Goal: Transaction & Acquisition: Purchase product/service

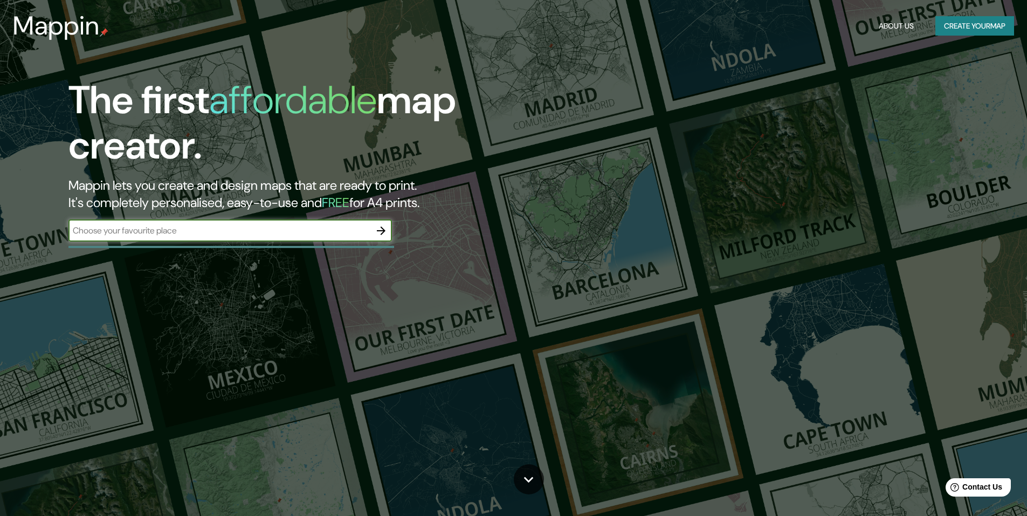
click at [377, 234] on icon "button" at bounding box center [381, 230] width 13 height 13
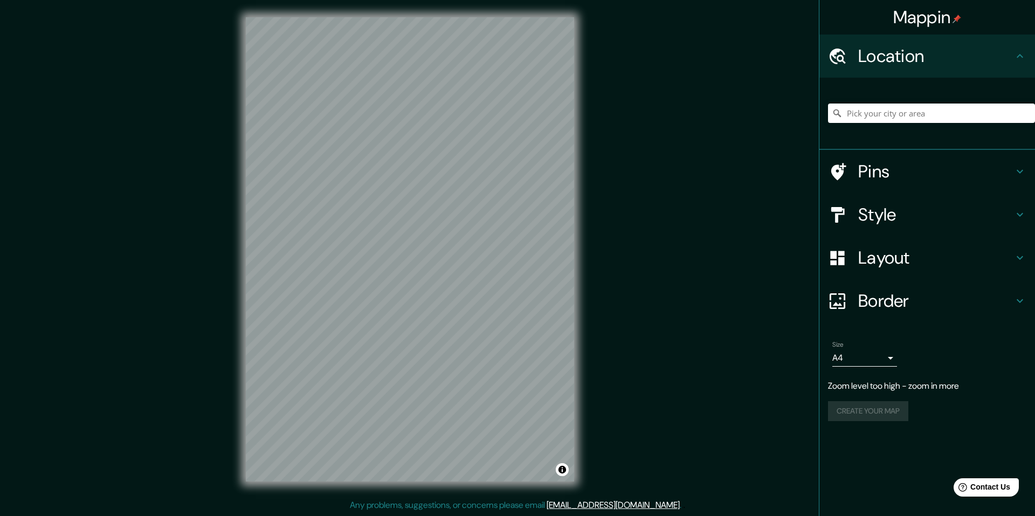
click at [604, 218] on div "Mappin Location Pins Style Layout Border Choose a border. Hint : you can make l…" at bounding box center [517, 258] width 1035 height 516
click at [1020, 209] on icon at bounding box center [1019, 214] width 13 height 13
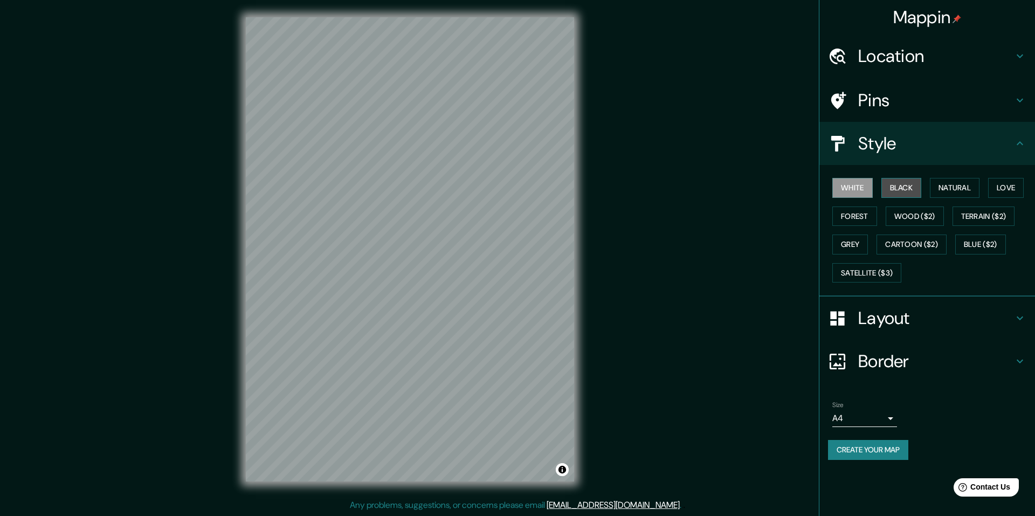
click at [890, 188] on button "Black" at bounding box center [901, 188] width 40 height 20
click at [941, 186] on button "Natural" at bounding box center [955, 188] width 50 height 20
click at [1002, 185] on button "Love" at bounding box center [1006, 188] width 36 height 20
click at [855, 221] on button "Forest" at bounding box center [854, 216] width 45 height 20
click at [899, 218] on button "Wood ($2)" at bounding box center [914, 216] width 58 height 20
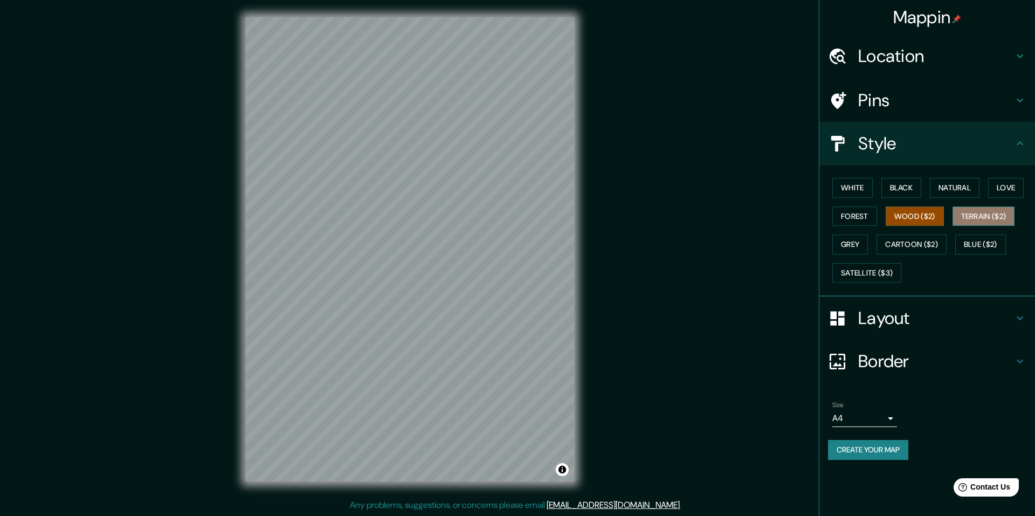
click at [976, 217] on button "Terrain ($2)" at bounding box center [983, 216] width 63 height 20
click at [851, 245] on button "Grey" at bounding box center [850, 244] width 36 height 20
click at [898, 245] on button "Cartoon ($2)" at bounding box center [911, 244] width 70 height 20
click at [990, 245] on button "Blue ($2)" at bounding box center [980, 244] width 51 height 20
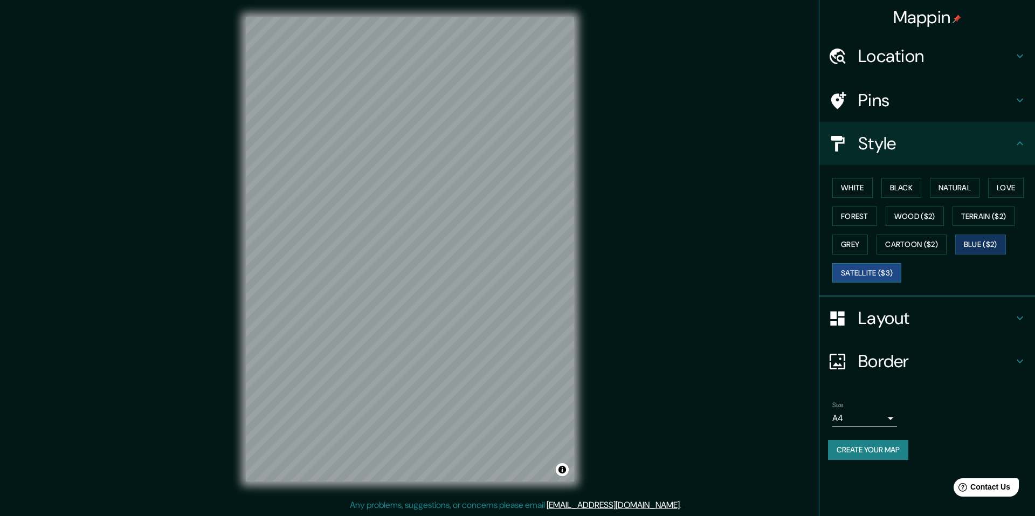
click at [869, 269] on button "Satellite ($3)" at bounding box center [866, 273] width 69 height 20
click at [946, 182] on button "Natural" at bounding box center [955, 188] width 50 height 20
click at [997, 187] on button "Love" at bounding box center [1006, 188] width 36 height 20
click at [971, 187] on button "Natural" at bounding box center [955, 188] width 50 height 20
click at [901, 448] on button "Create your map" at bounding box center [868, 450] width 80 height 20
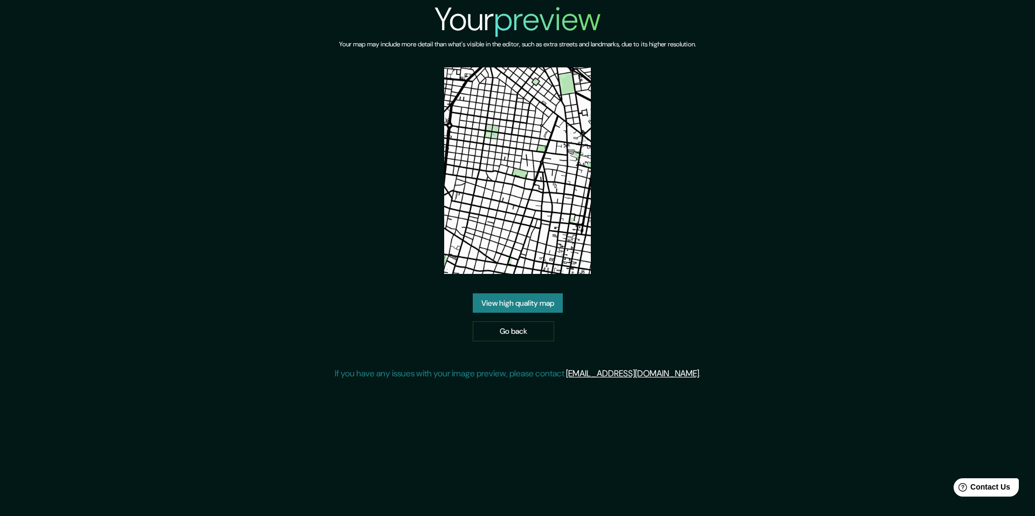
click at [537, 299] on link "View high quality map" at bounding box center [518, 303] width 90 height 20
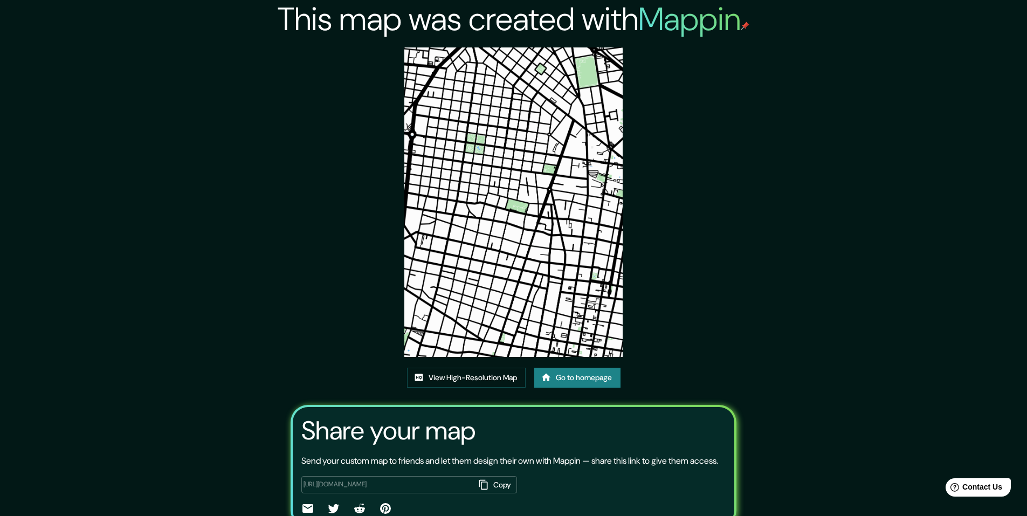
click at [500, 176] on img at bounding box center [513, 201] width 219 height 309
click at [496, 375] on link "View High-Resolution Map" at bounding box center [466, 378] width 119 height 20
